Goal: Navigation & Orientation: Understand site structure

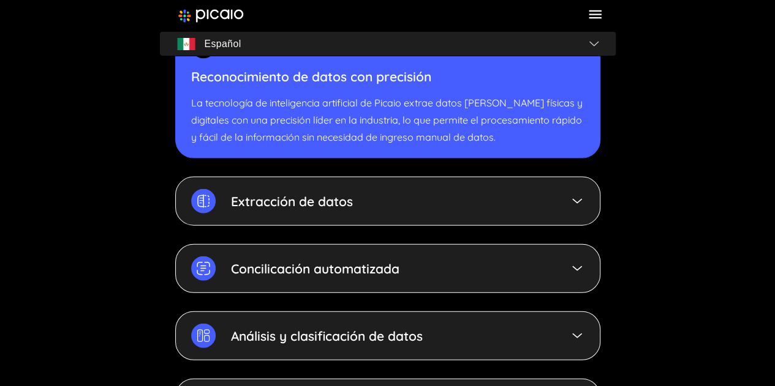
scroll to position [3613, 0]
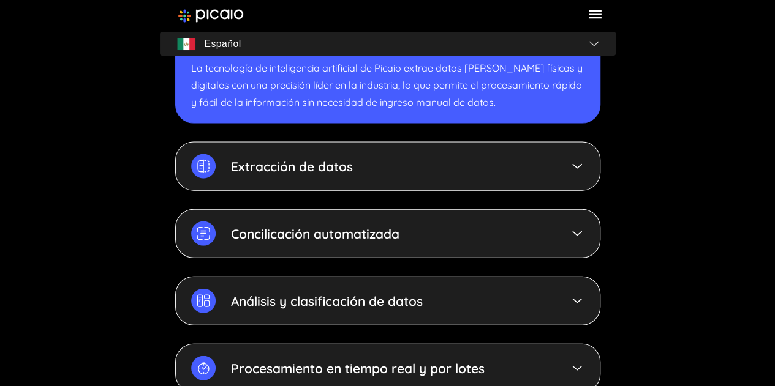
click at [585, 161] on div "Extracción de datos" at bounding box center [387, 166] width 425 height 49
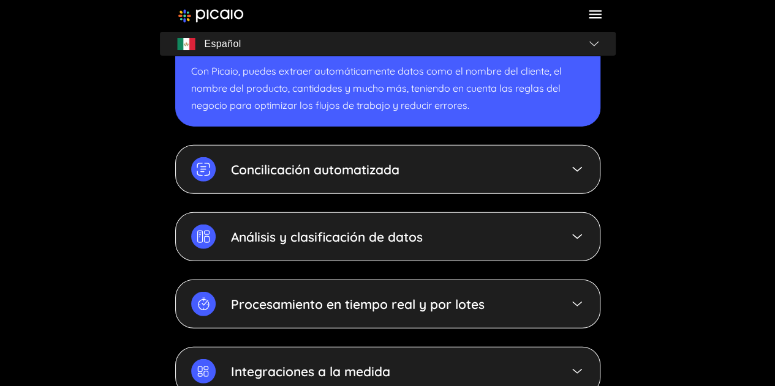
scroll to position [3736, 0]
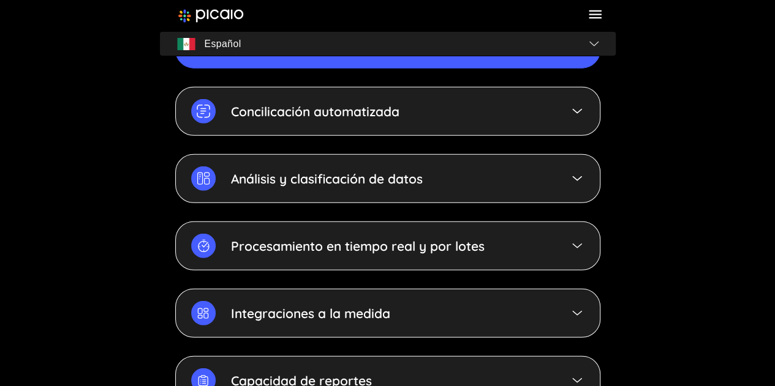
click at [578, 104] on img at bounding box center [577, 111] width 15 height 15
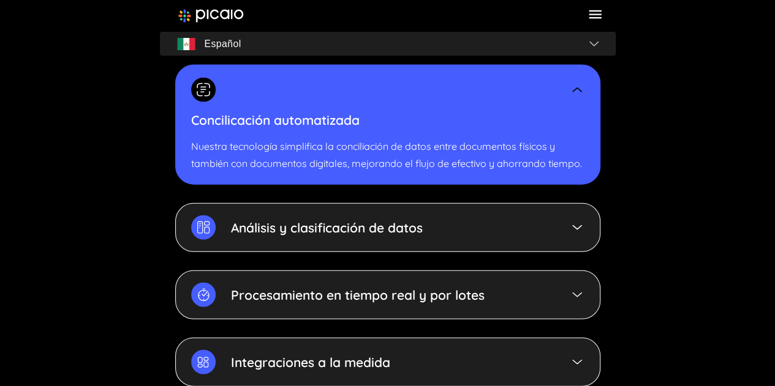
scroll to position [3674, 0]
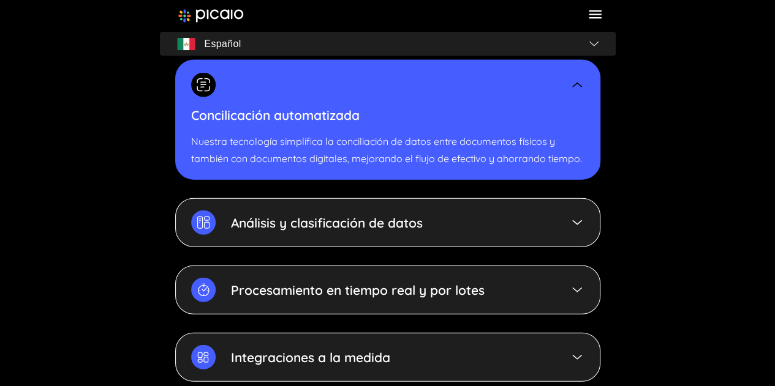
click at [575, 218] on img at bounding box center [577, 223] width 15 height 15
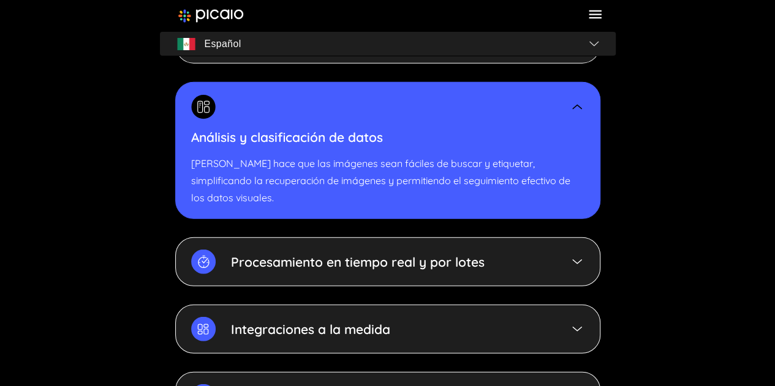
scroll to position [3736, 0]
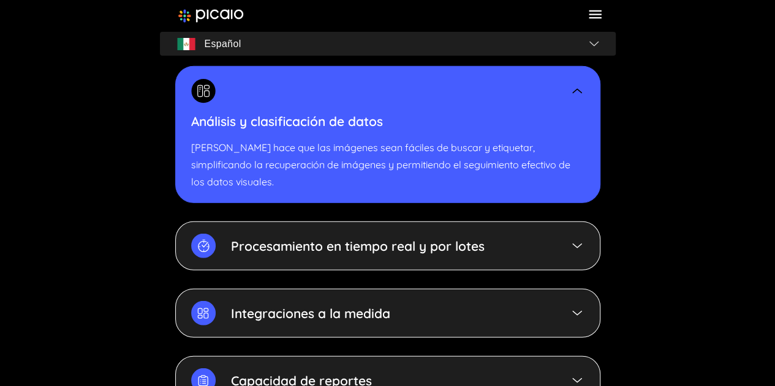
click at [579, 239] on img at bounding box center [577, 246] width 15 height 15
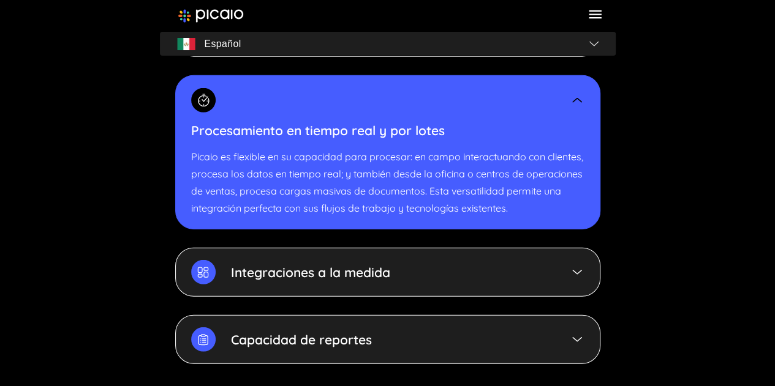
scroll to position [3858, 0]
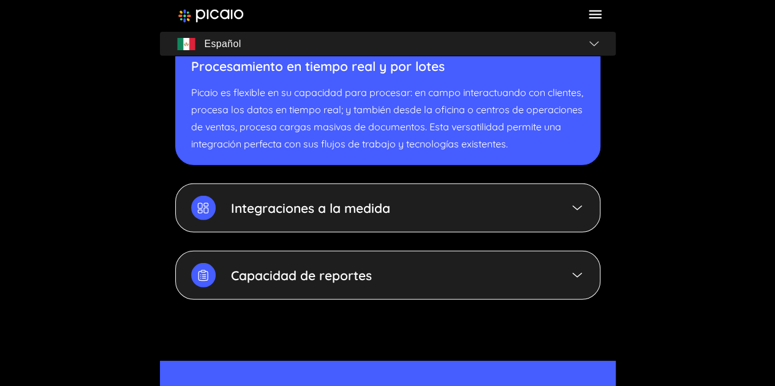
click at [546, 199] on div "Integraciones a la medida" at bounding box center [387, 208] width 425 height 49
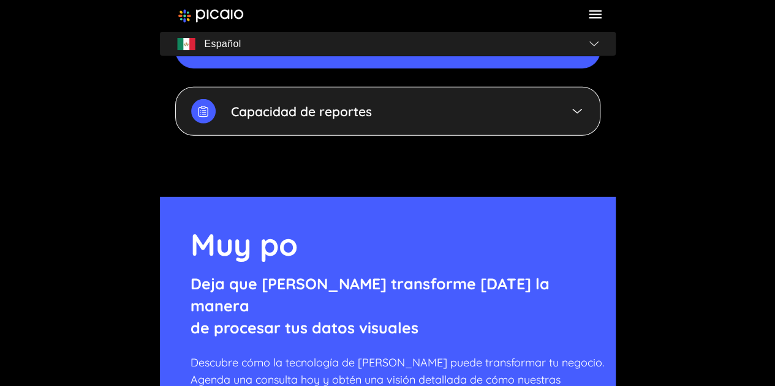
scroll to position [4042, 0]
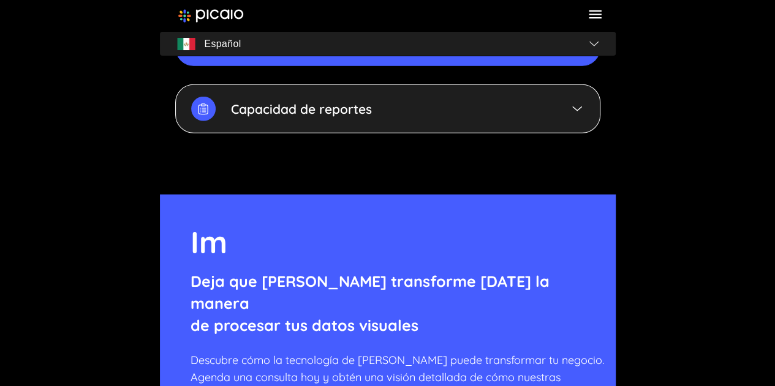
click at [534, 119] on div "Capacidad de reportes" at bounding box center [387, 109] width 425 height 49
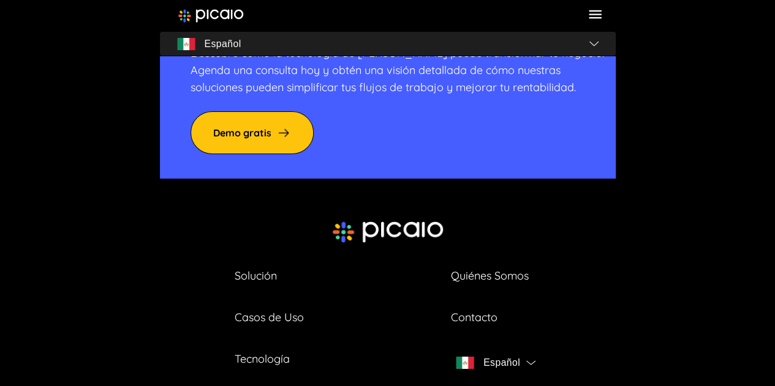
scroll to position [4409, 0]
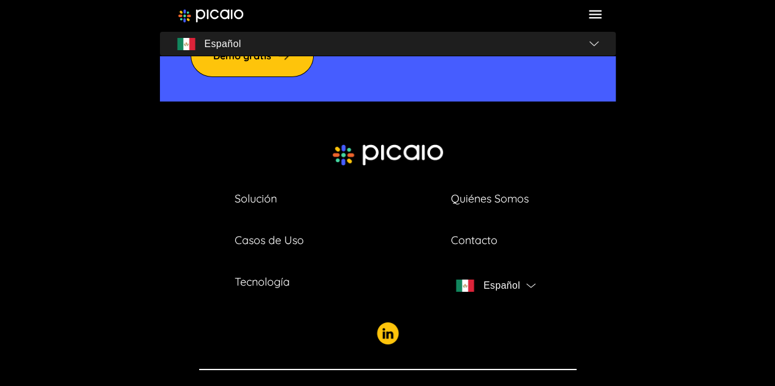
click at [527, 190] on link "Quiénes Somos" at bounding box center [490, 198] width 78 height 17
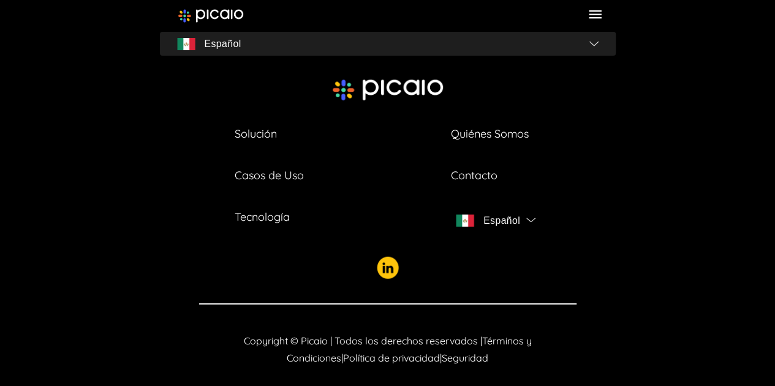
scroll to position [3293, 0]
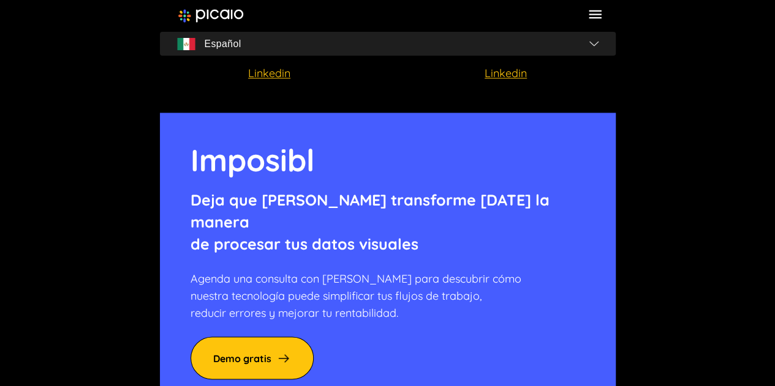
click at [592, 12] on icon at bounding box center [595, 14] width 12 height 9
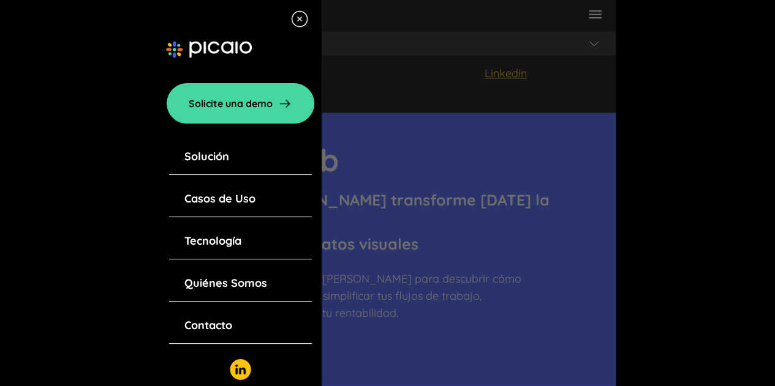
click at [212, 158] on link "Solución" at bounding box center [206, 156] width 45 height 17
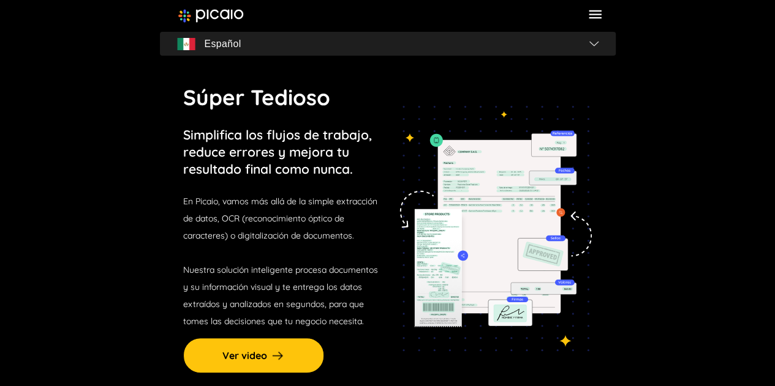
click at [187, 19] on img at bounding box center [211, 15] width 66 height 13
